Goal: Navigation & Orientation: Find specific page/section

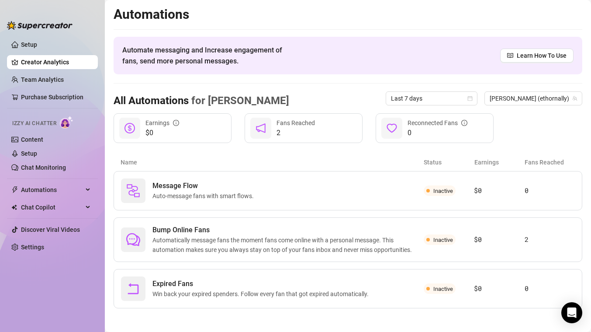
scroll to position [3, 0]
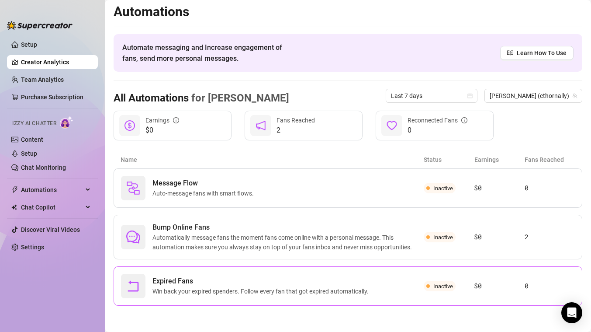
click at [233, 279] on span "Expired Fans" at bounding box center [262, 281] width 220 height 10
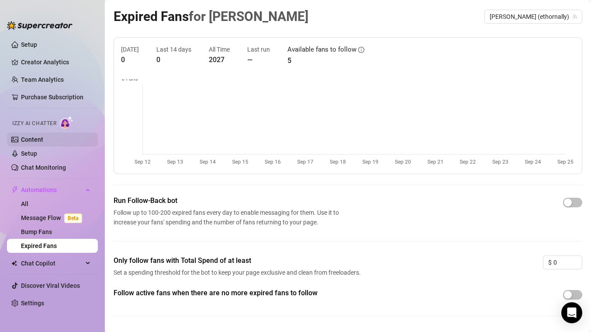
click at [38, 138] on link "Content" at bounding box center [32, 139] width 22 height 7
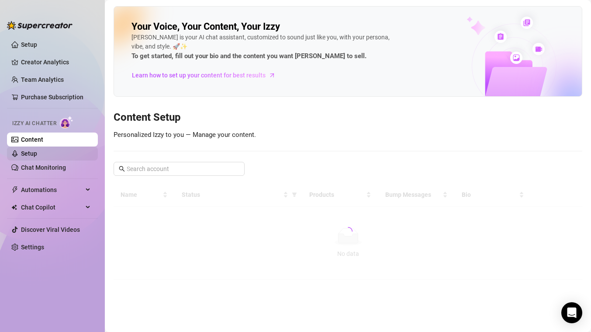
click at [37, 154] on link "Setup" at bounding box center [29, 153] width 16 height 7
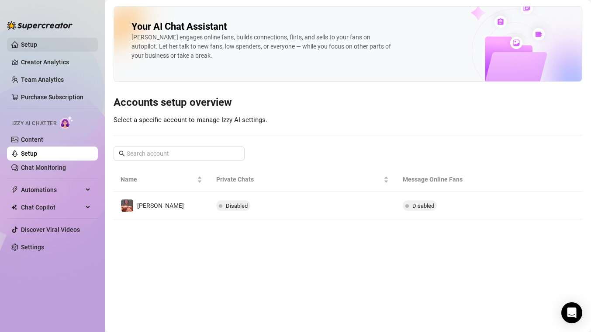
click at [31, 46] on link "Setup" at bounding box center [29, 44] width 16 height 7
